Goal: Navigation & Orientation: Find specific page/section

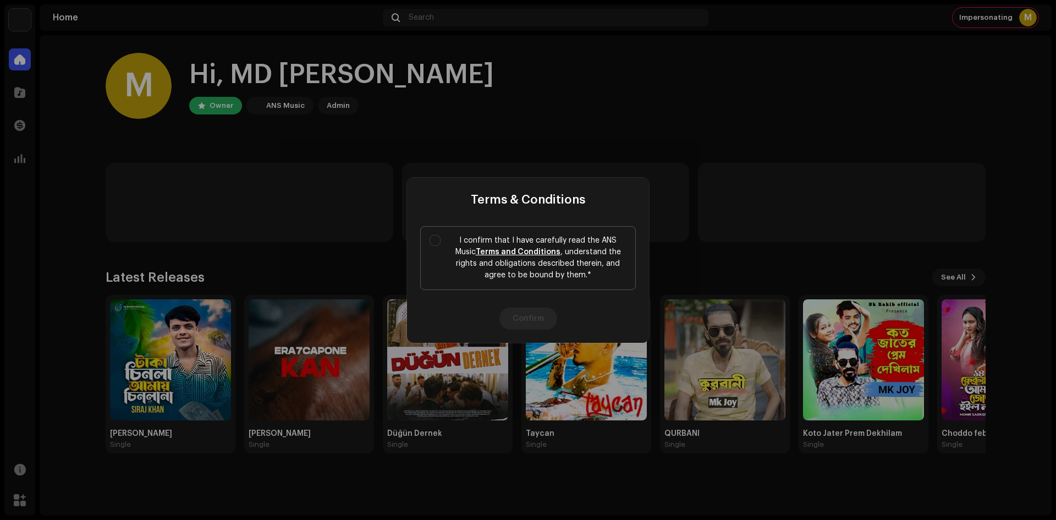
click at [428, 246] on label "I confirm that I have carefully read the ANS Music Terms and Conditions , under…" at bounding box center [528, 258] width 216 height 64
click at [429, 246] on input "I confirm that I have carefully read the ANS Music Terms and Conditions , under…" at bounding box center [434, 240] width 11 height 11
checkbox input "true"
click at [537, 313] on button "Confirm" at bounding box center [528, 318] width 58 height 22
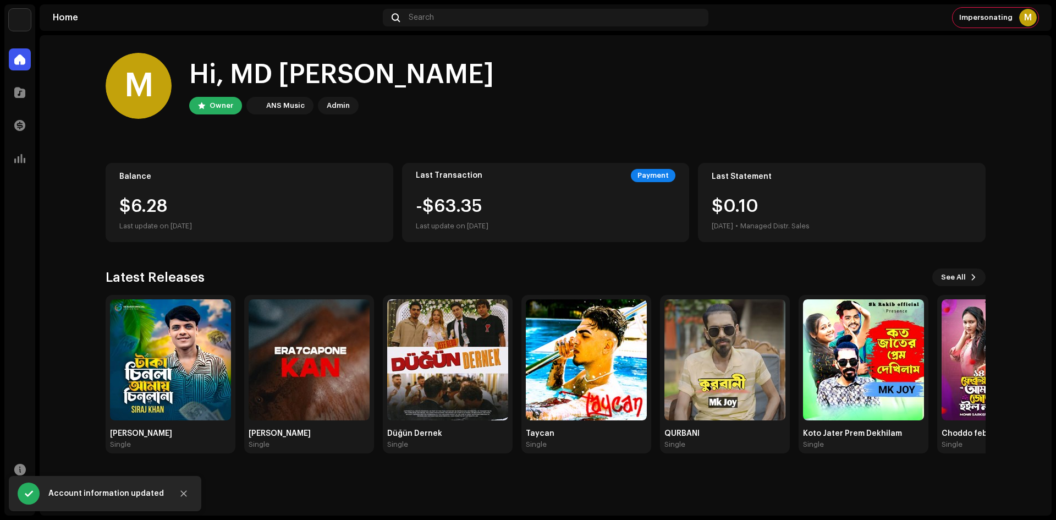
click at [197, 214] on div "$6.28" at bounding box center [249, 206] width 260 height 18
drag, startPoint x: 125, startPoint y: 204, endPoint x: 134, endPoint y: 198, distance: 10.7
click at [126, 203] on div "$6.28" at bounding box center [249, 206] width 260 height 18
drag, startPoint x: 145, startPoint y: 194, endPoint x: 219, endPoint y: 204, distance: 74.3
click at [161, 197] on div "Balance $6.28 Last update on [DATE]" at bounding box center [250, 202] width 288 height 79
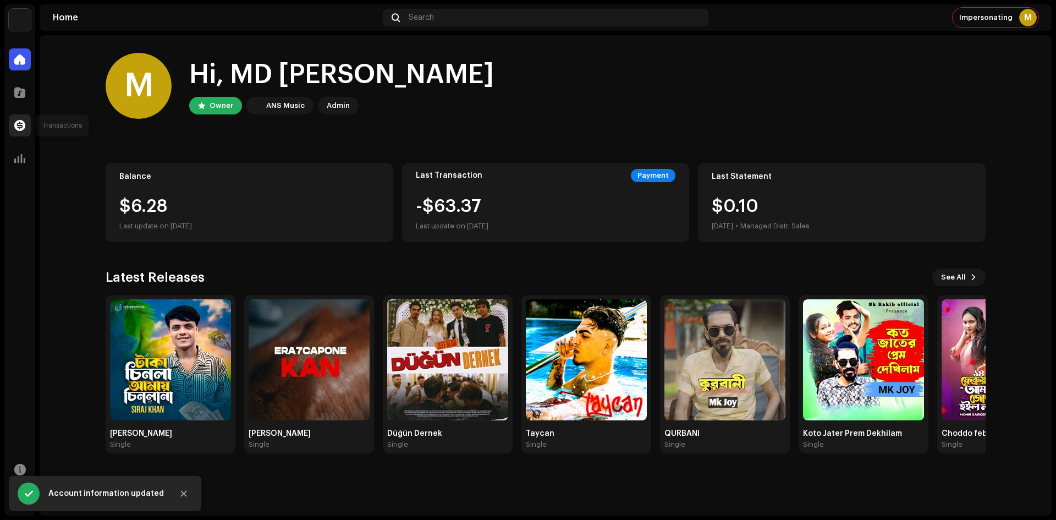
click at [23, 126] on span at bounding box center [19, 125] width 11 height 9
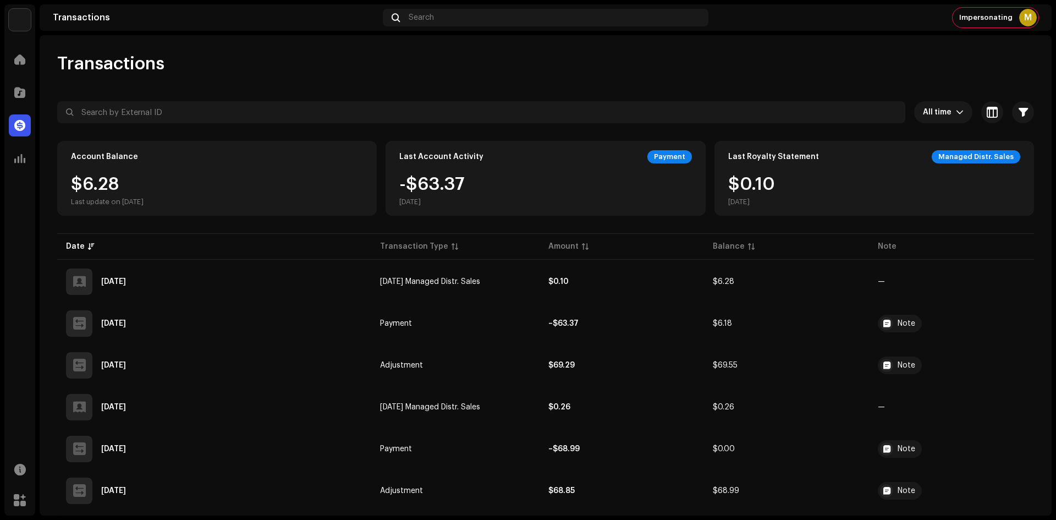
click at [549, 202] on div "-$63.37 [DATE]" at bounding box center [545, 190] width 292 height 31
drag, startPoint x: 366, startPoint y: 173, endPoint x: 258, endPoint y: 163, distance: 107.7
click at [353, 172] on div "Account Balance $6.28 Last update on [DATE]" at bounding box center [216, 178] width 319 height 75
click at [248, 163] on div "Account Balance $6.28 Last update on [DATE]" at bounding box center [216, 178] width 319 height 75
click at [986, 110] on span "button" at bounding box center [991, 112] width 11 height 9
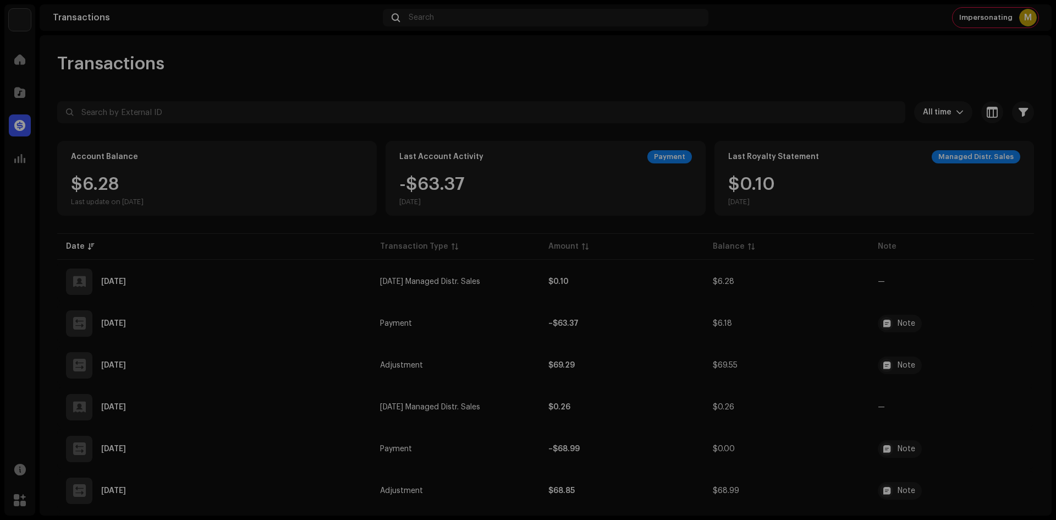
click at [838, 230] on div "Customize your view Reset Rows Compact Comfortable Columns Transaction Type Amo…" at bounding box center [528, 260] width 1056 height 520
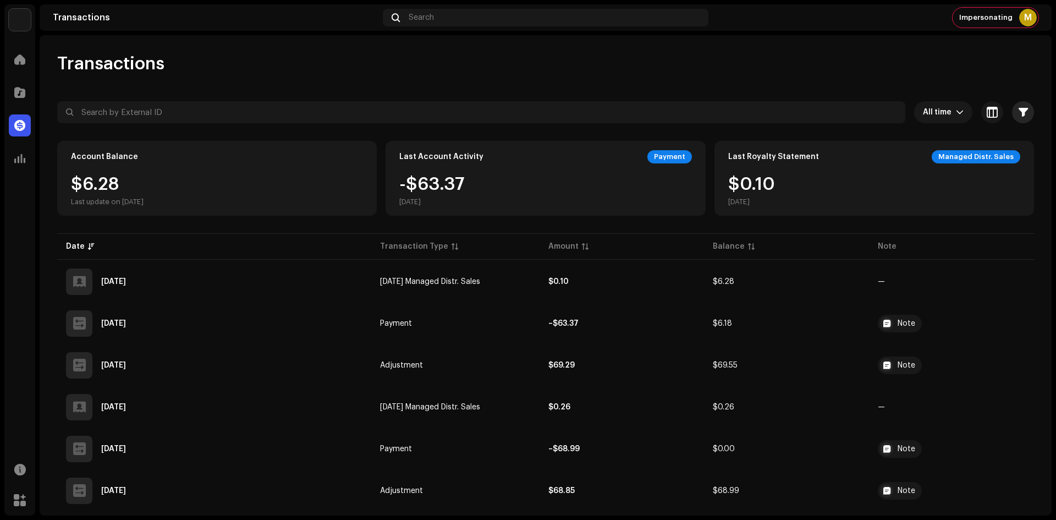
click at [1012, 106] on button "button" at bounding box center [1023, 112] width 22 height 22
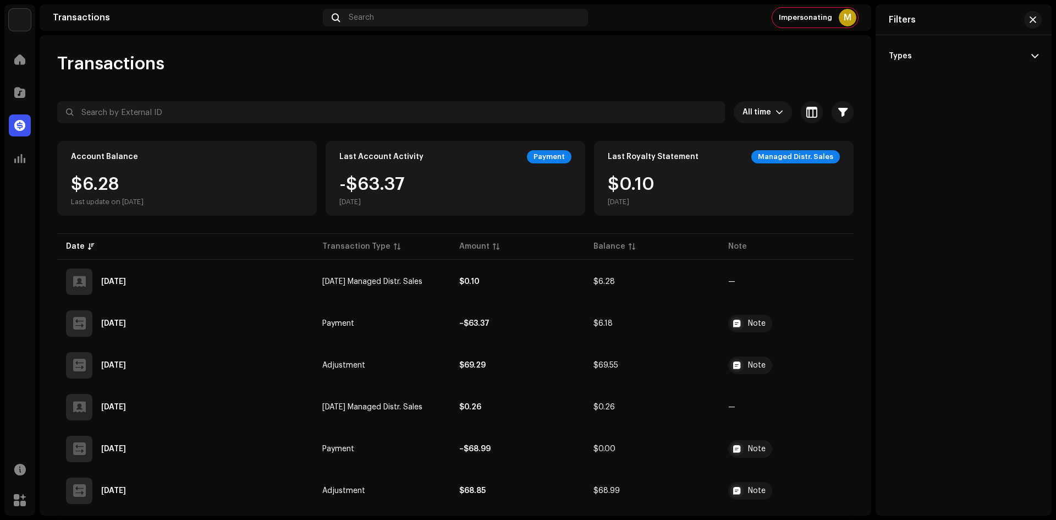
click at [846, 110] on button "button" at bounding box center [842, 112] width 22 height 22
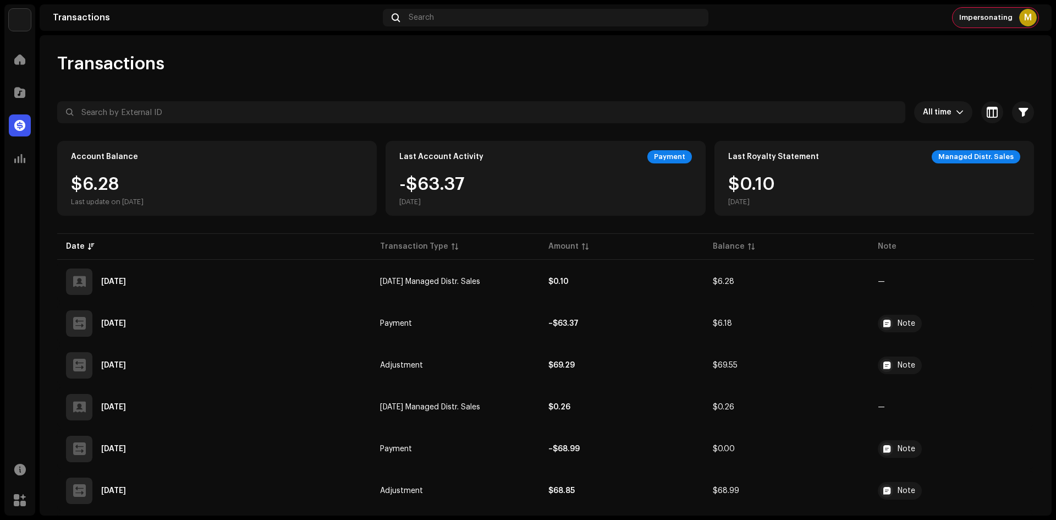
click at [980, 26] on div "Impersonating M" at bounding box center [995, 18] width 86 height 20
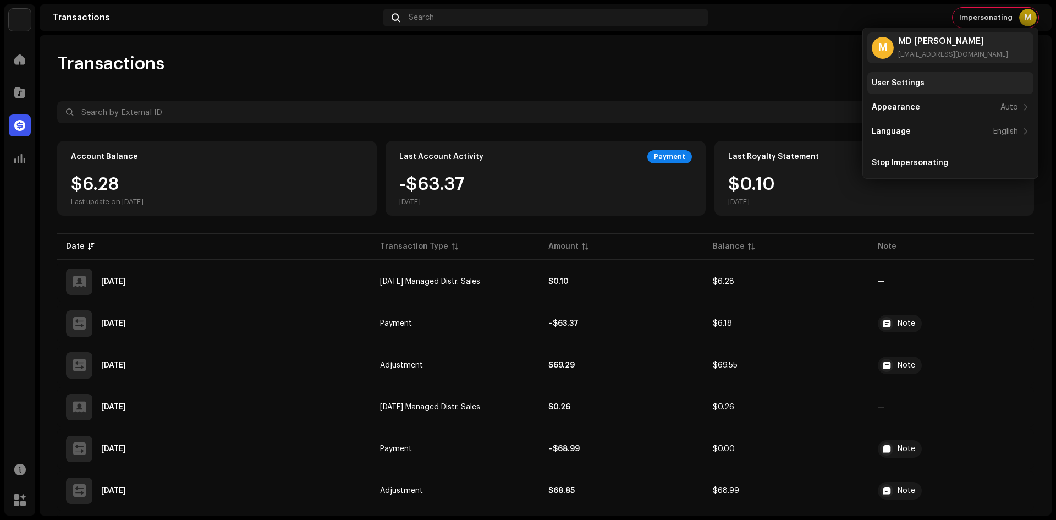
click at [941, 76] on div "User Settings" at bounding box center [950, 83] width 166 height 22
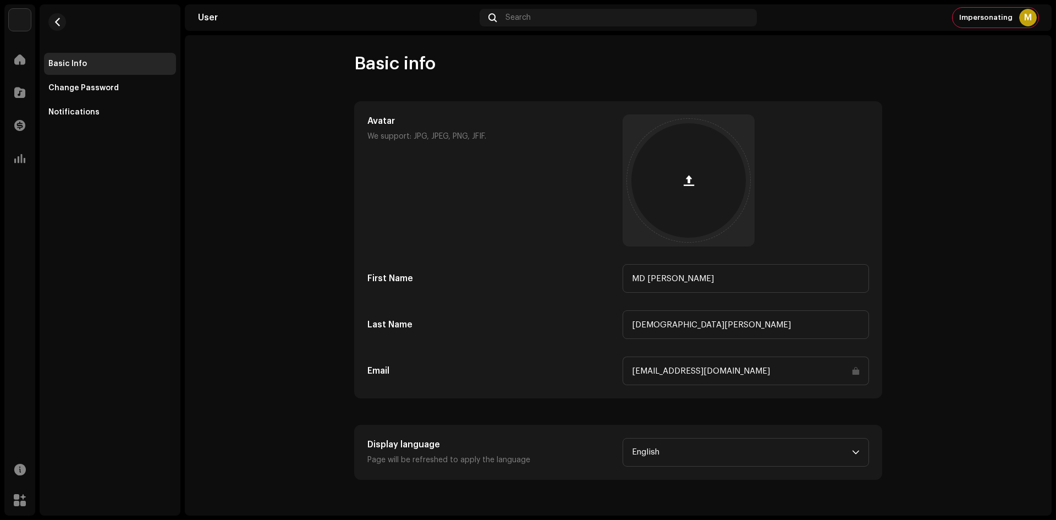
click at [56, 73] on div "Basic Info" at bounding box center [110, 64] width 132 height 22
drag, startPoint x: 64, startPoint y: 84, endPoint x: 63, endPoint y: 102, distance: 18.7
click at [64, 84] on div "Change Password" at bounding box center [83, 88] width 70 height 9
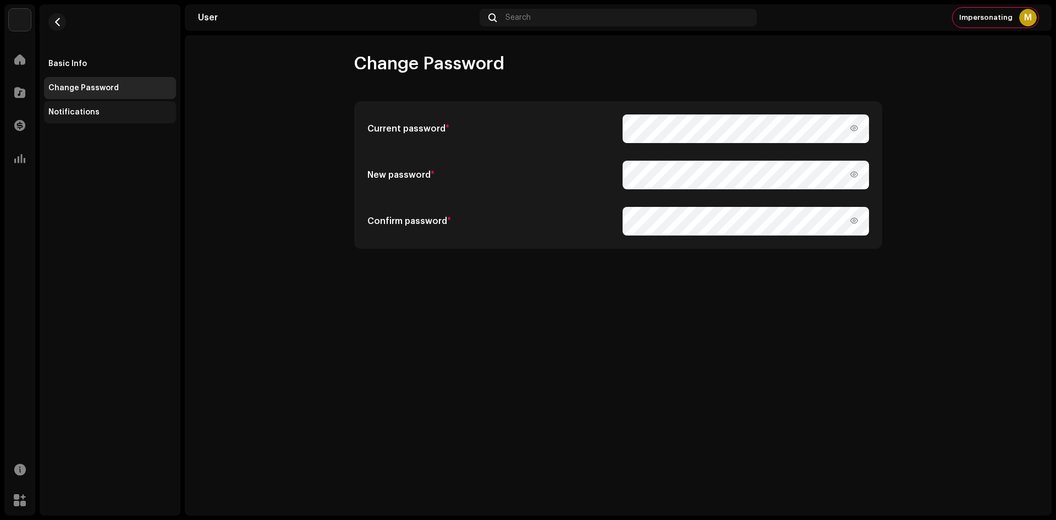
click at [63, 107] on div "Notifications" at bounding box center [110, 112] width 132 height 22
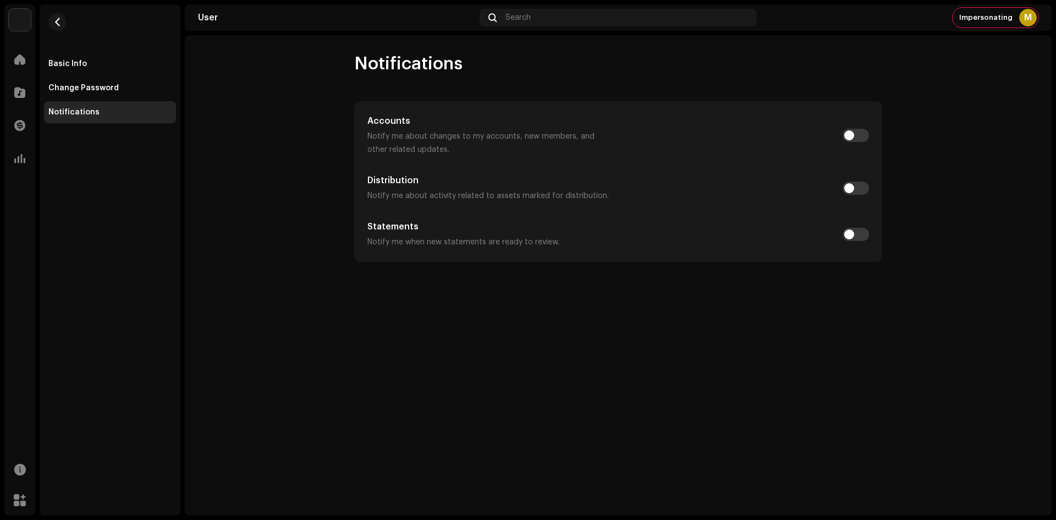
click at [12, 71] on div "Home" at bounding box center [19, 59] width 31 height 31
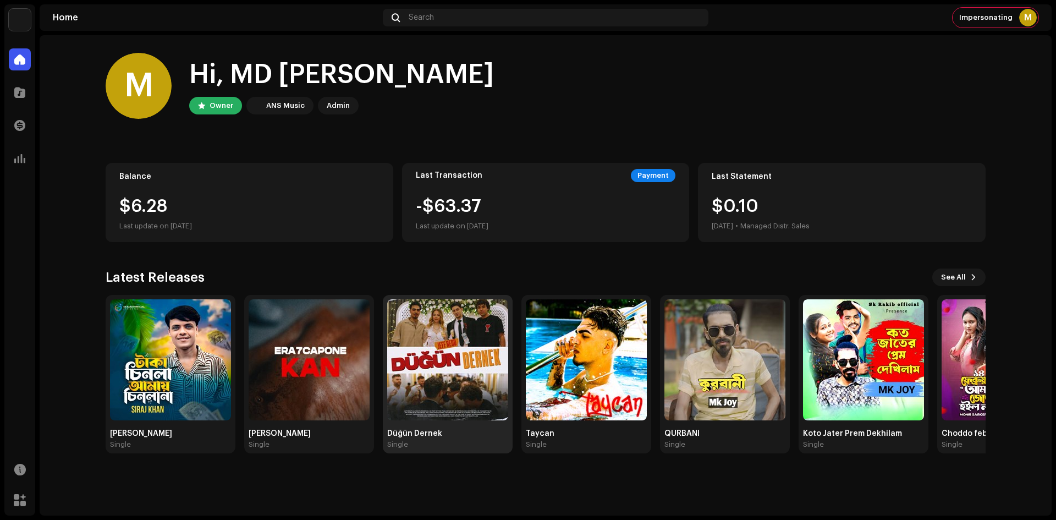
click at [424, 364] on img at bounding box center [447, 359] width 121 height 121
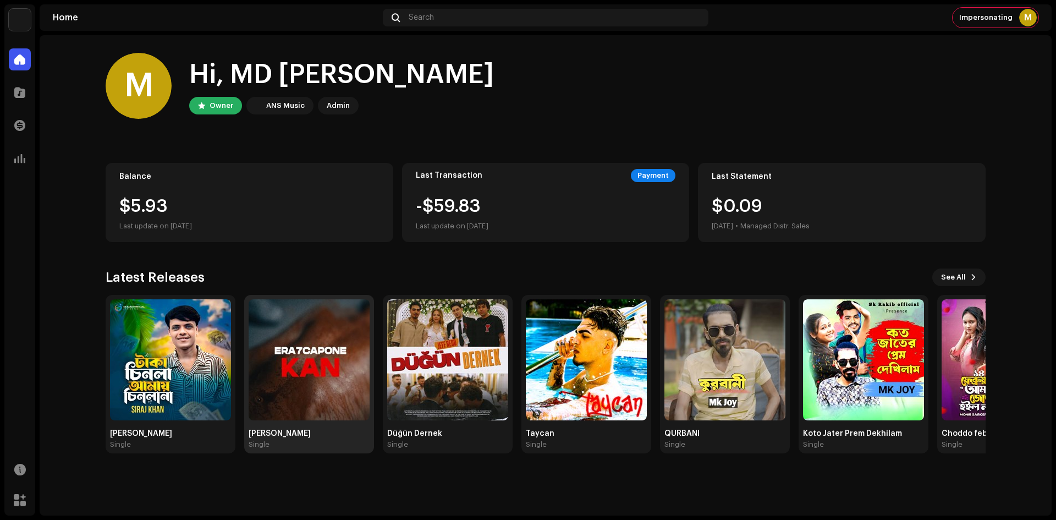
click at [289, 347] on img at bounding box center [308, 359] width 121 height 121
click at [404, 351] on img at bounding box center [447, 359] width 121 height 121
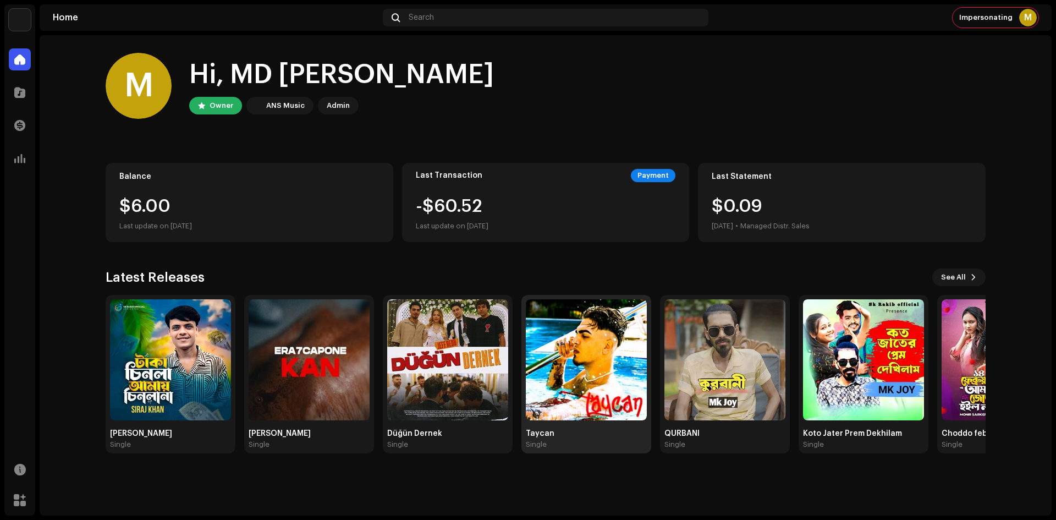
click at [622, 373] on img at bounding box center [586, 359] width 121 height 121
click at [1020, 20] on div "M" at bounding box center [1028, 18] width 18 height 18
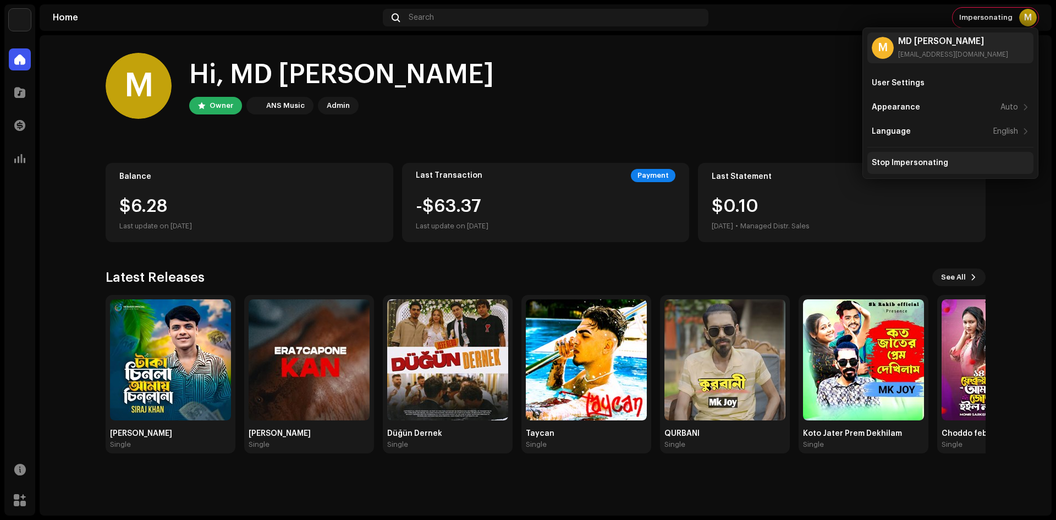
click at [922, 165] on div "Stop Impersonating" at bounding box center [909, 162] width 76 height 9
